Goal: Check status: Check status

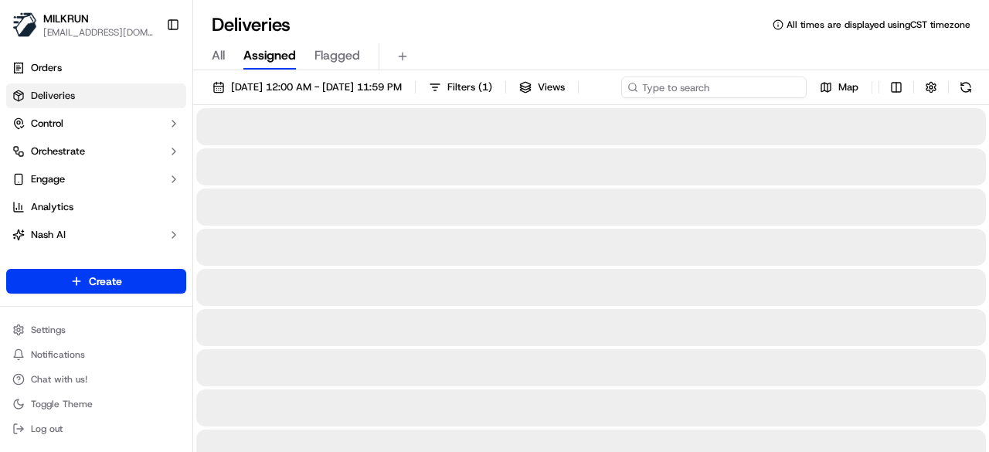
click at [767, 84] on div "[DATE] 12:00 AM - [DATE] 11:59 PM Filters ( 1 ) Views Map" at bounding box center [591, 90] width 796 height 29
paste input "6722cdfe-7641-4621-9fc4-848e1d2b7348"
type input "6722cdfe-7641-4621-9fc4-848e1d2b7348"
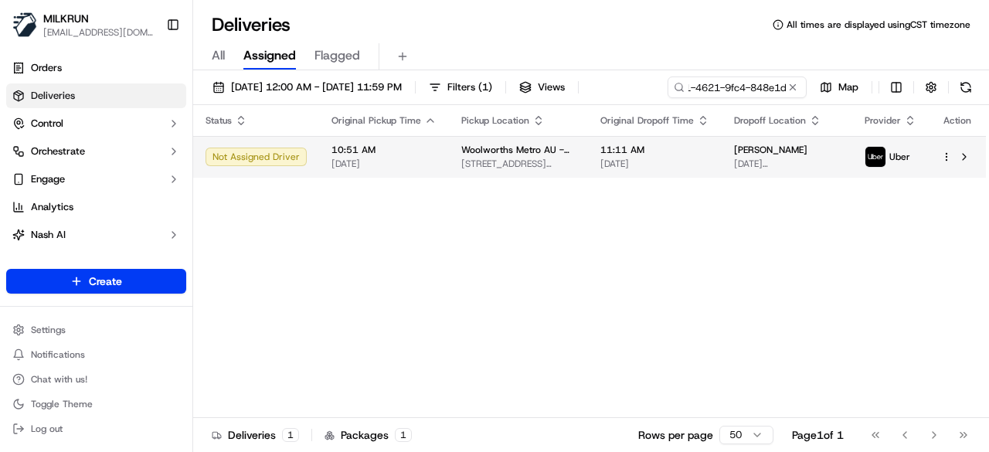
click at [672, 182] on div "Status Original Pickup Time Pickup Location Original Dropoff Time Dropoff Locat…" at bounding box center [589, 261] width 793 height 313
click at [694, 158] on span "[DATE]" at bounding box center [654, 164] width 109 height 12
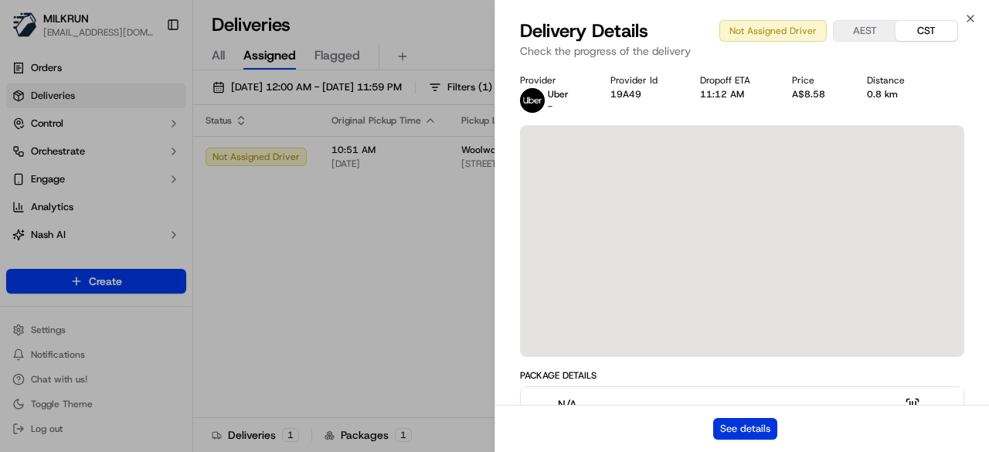
click at [742, 418] on button "See details" at bounding box center [745, 429] width 64 height 22
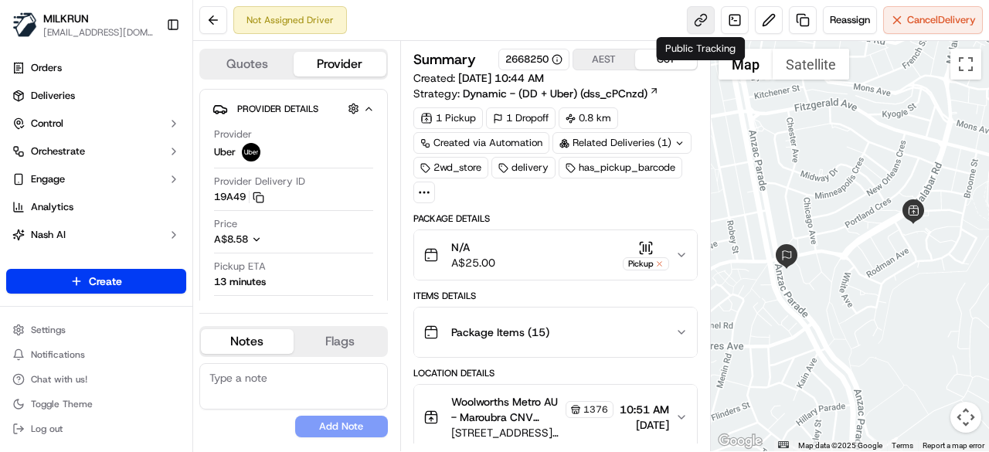
click at [698, 15] on link at bounding box center [701, 20] width 28 height 28
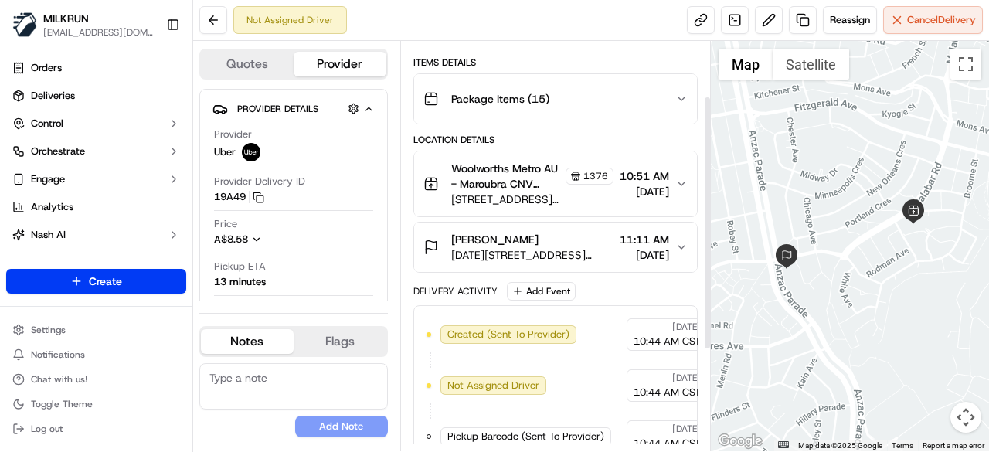
scroll to position [249, 0]
